Goal: Information Seeking & Learning: Learn about a topic

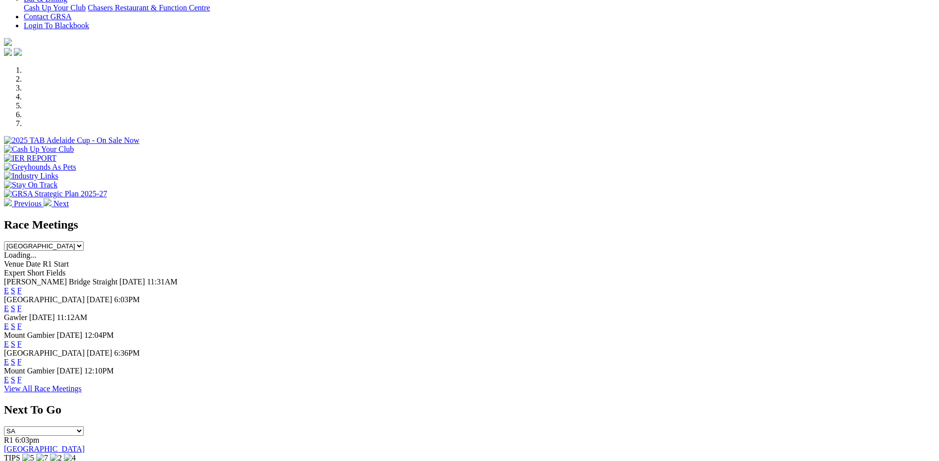
scroll to position [247, 0]
click at [22, 357] on link "F" at bounding box center [19, 361] width 4 height 8
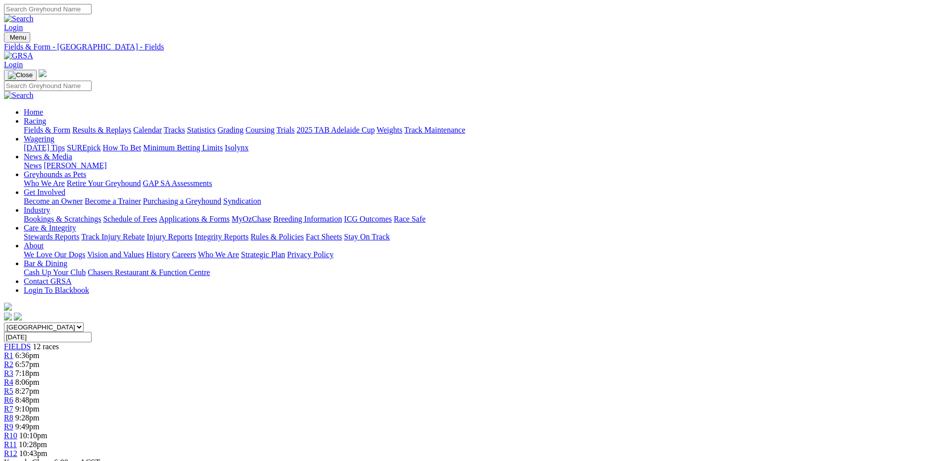
click at [70, 126] on link "Fields & Form" at bounding box center [47, 130] width 47 height 8
